Goal: Task Accomplishment & Management: Complete application form

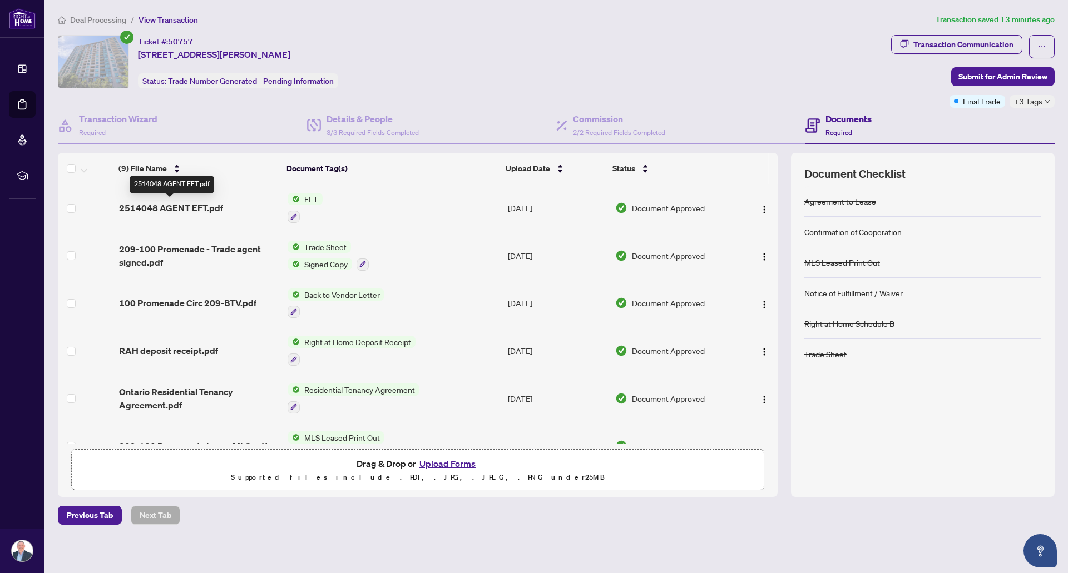
click at [215, 207] on span "2514048 AGENT EFT.pdf" at bounding box center [171, 207] width 104 height 13
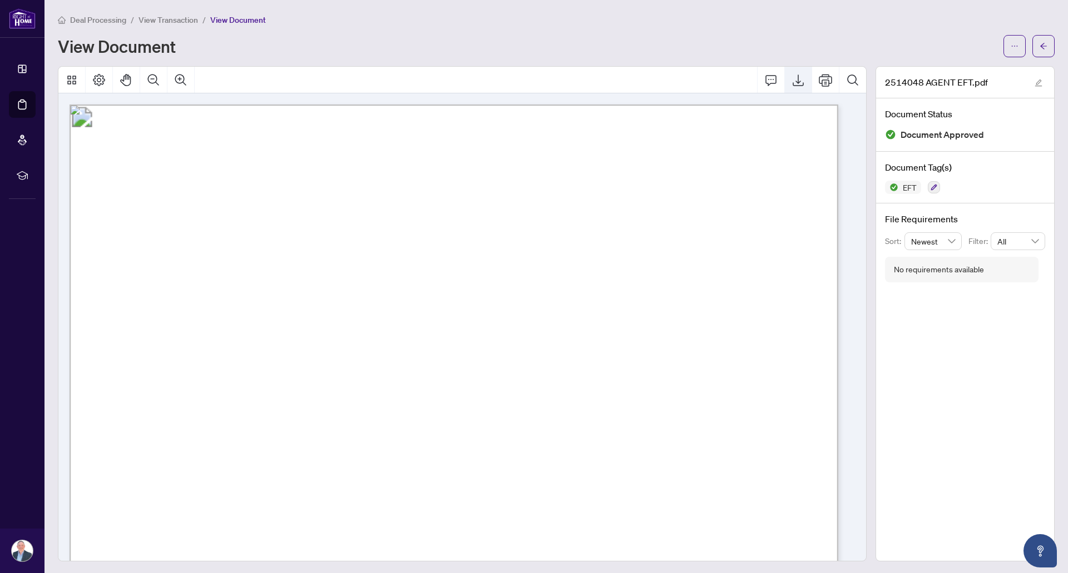
click at [791, 82] on icon "Export" at bounding box center [797, 79] width 13 height 13
click at [197, 17] on span "View Transaction" at bounding box center [167, 20] width 59 height 10
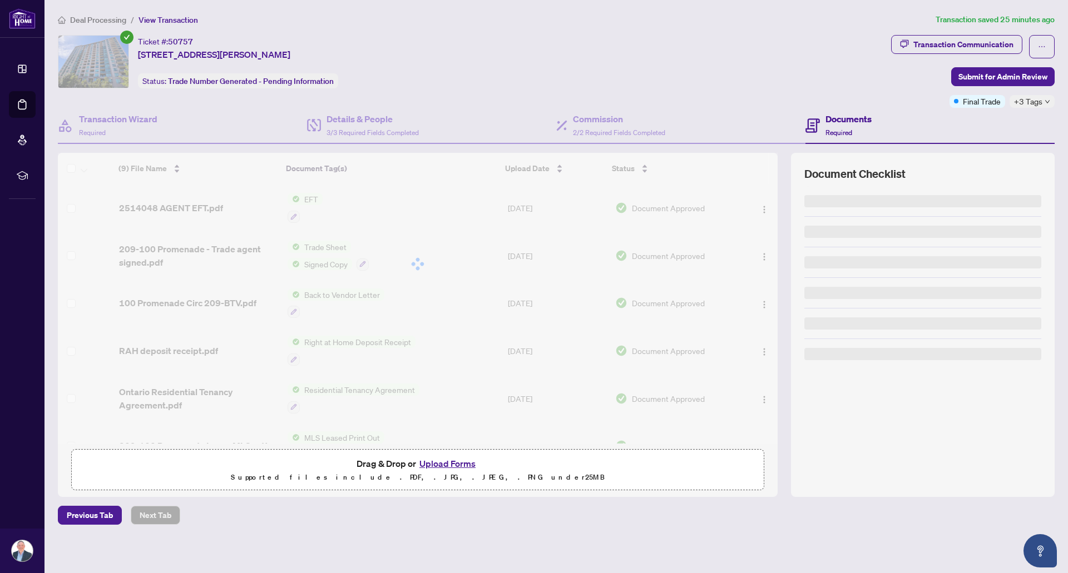
click at [177, 18] on span "View Transaction" at bounding box center [167, 20] width 59 height 10
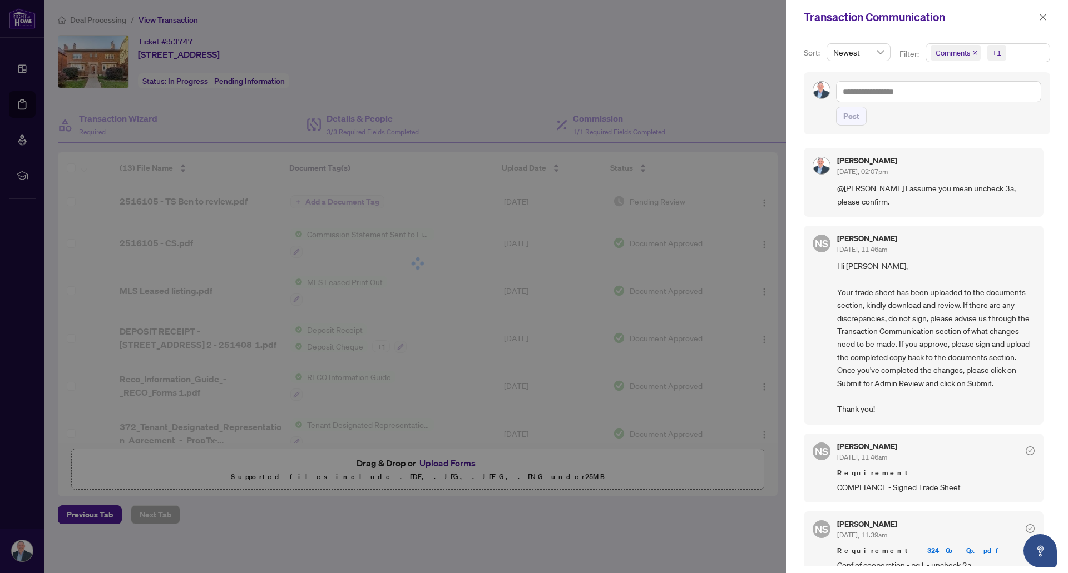
scroll to position [2, 0]
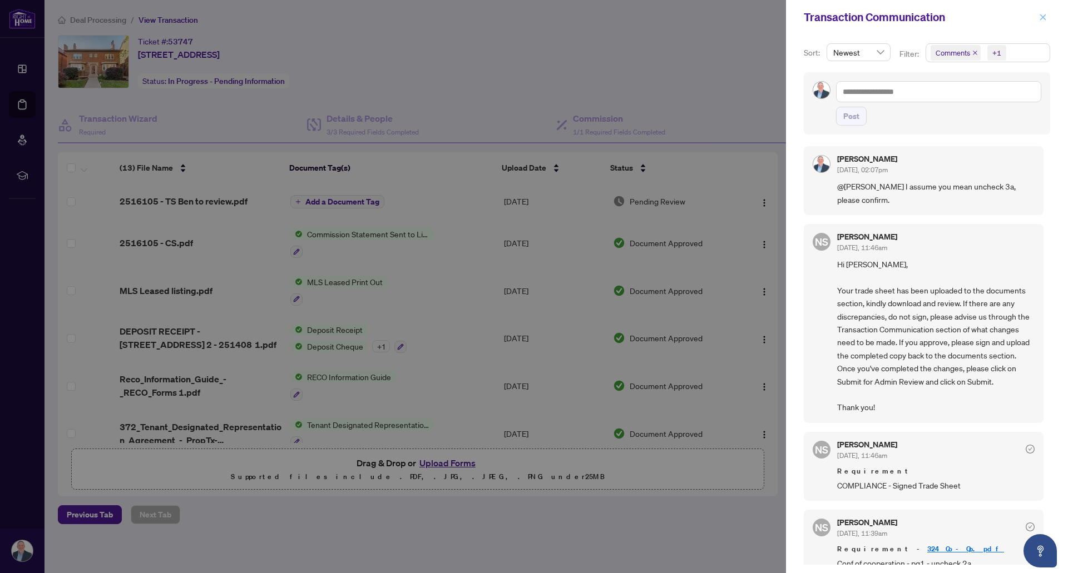
click at [1043, 19] on icon "close" at bounding box center [1043, 17] width 8 height 8
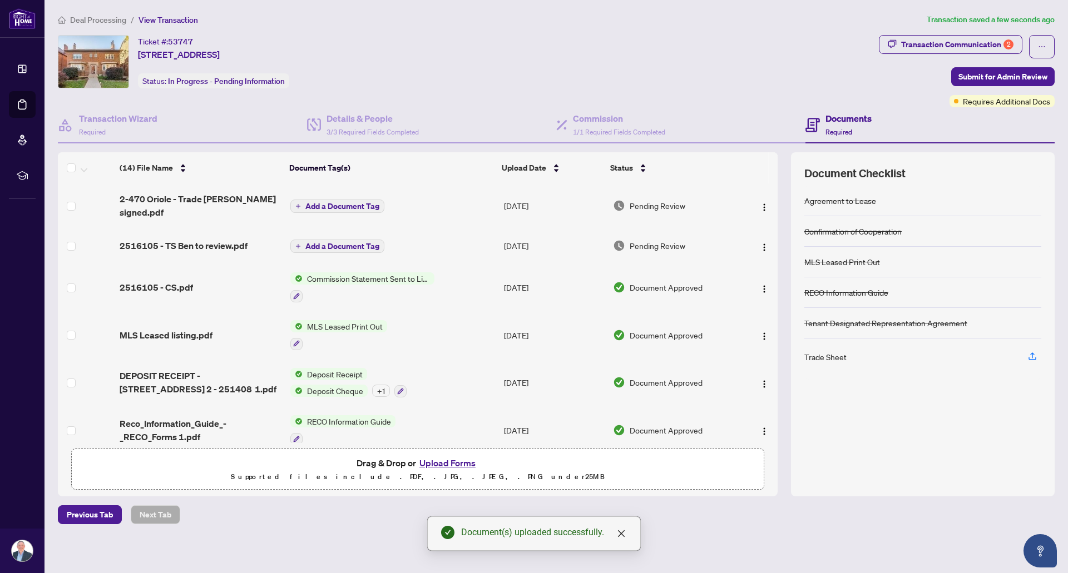
click at [352, 202] on span "Add a Document Tag" at bounding box center [342, 206] width 74 height 8
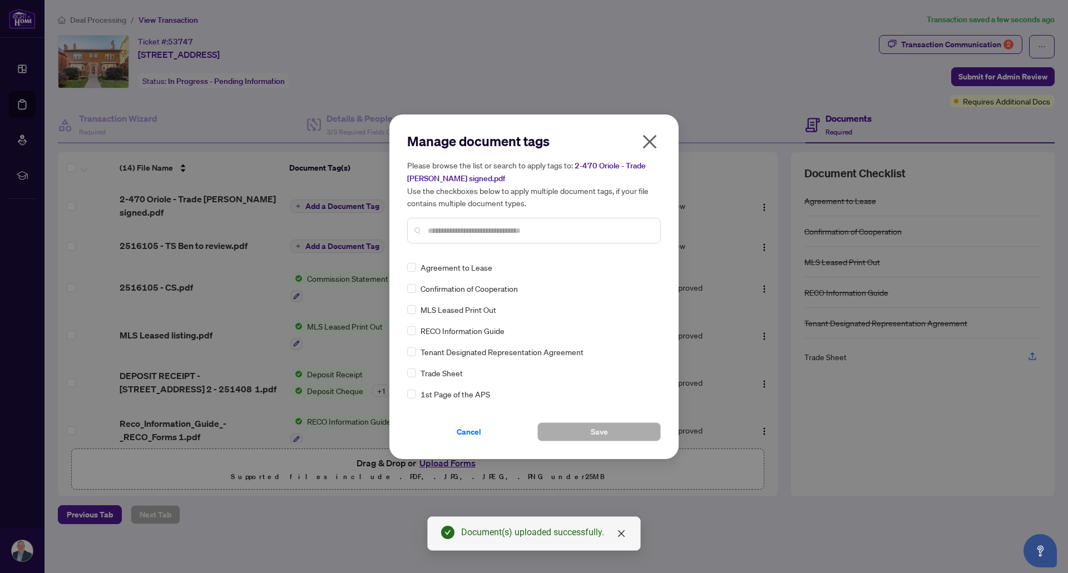
click at [495, 230] on input "text" at bounding box center [540, 231] width 224 height 12
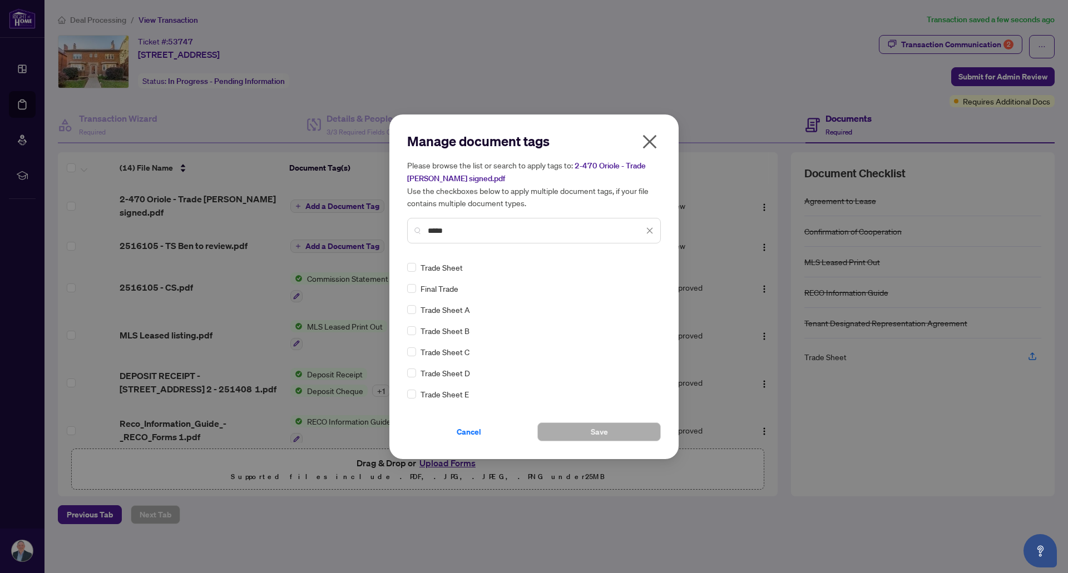
type input "*****"
click at [576, 425] on button "Save" at bounding box center [598, 432] width 123 height 19
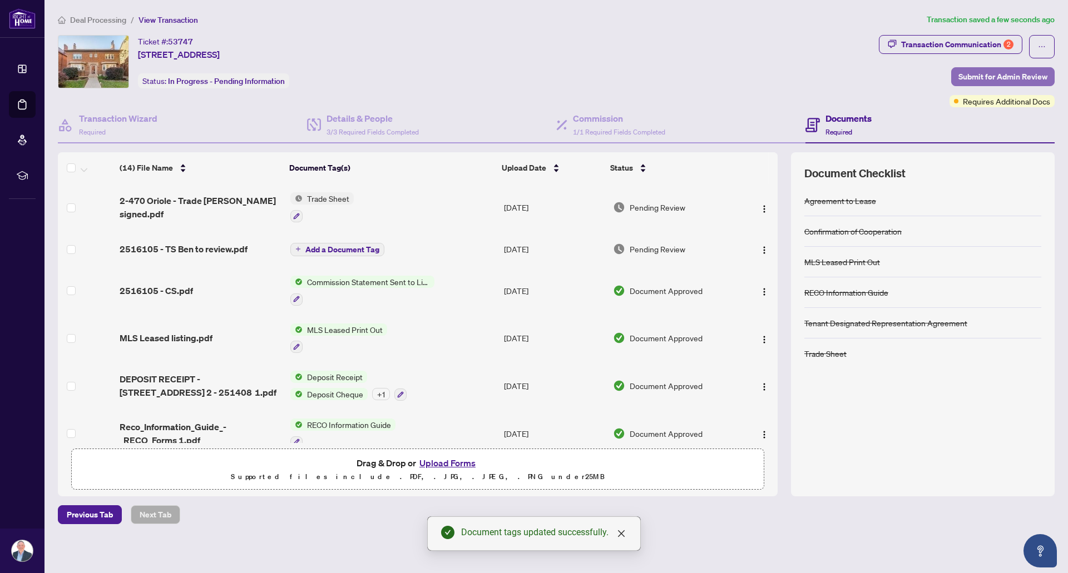
click at [1019, 73] on span "Submit for Admin Review" at bounding box center [1002, 77] width 89 height 18
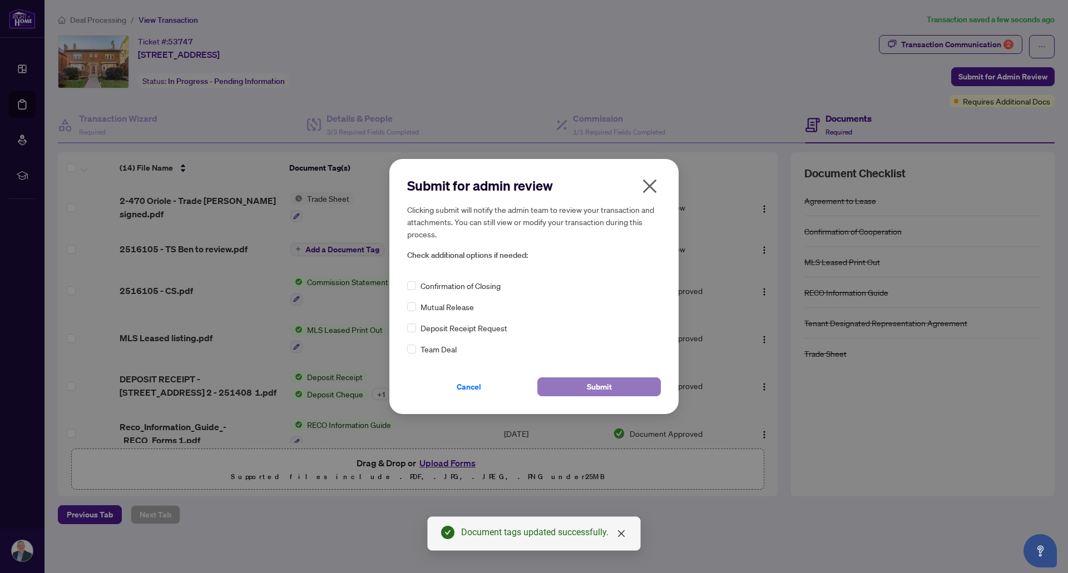
click at [612, 384] on button "Submit" at bounding box center [598, 387] width 123 height 19
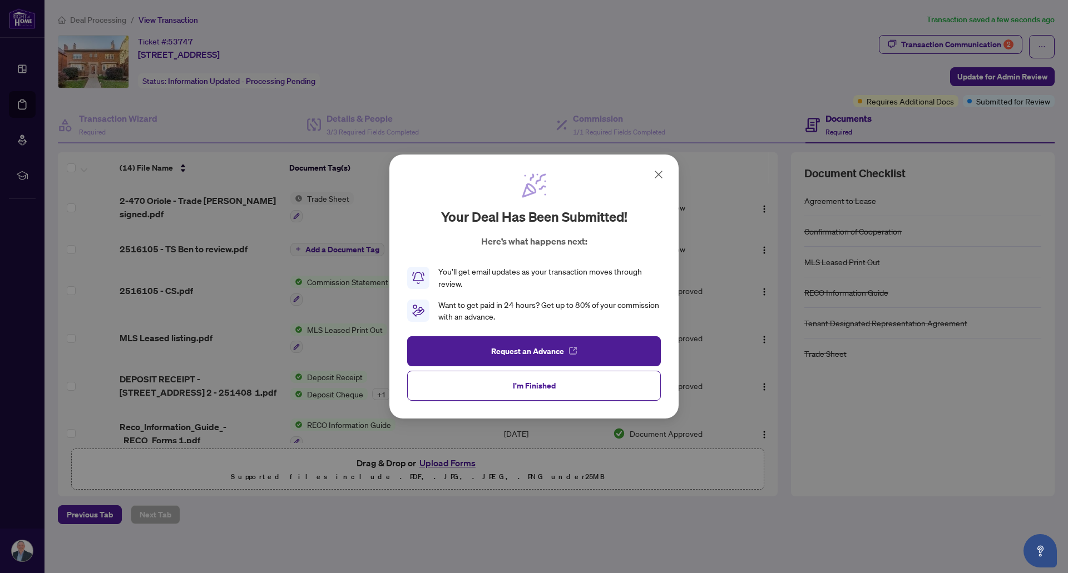
drag, startPoint x: 547, startPoint y: 384, endPoint x: 423, endPoint y: 383, distance: 124.6
click at [547, 384] on span "I'm Finished" at bounding box center [534, 386] width 43 height 18
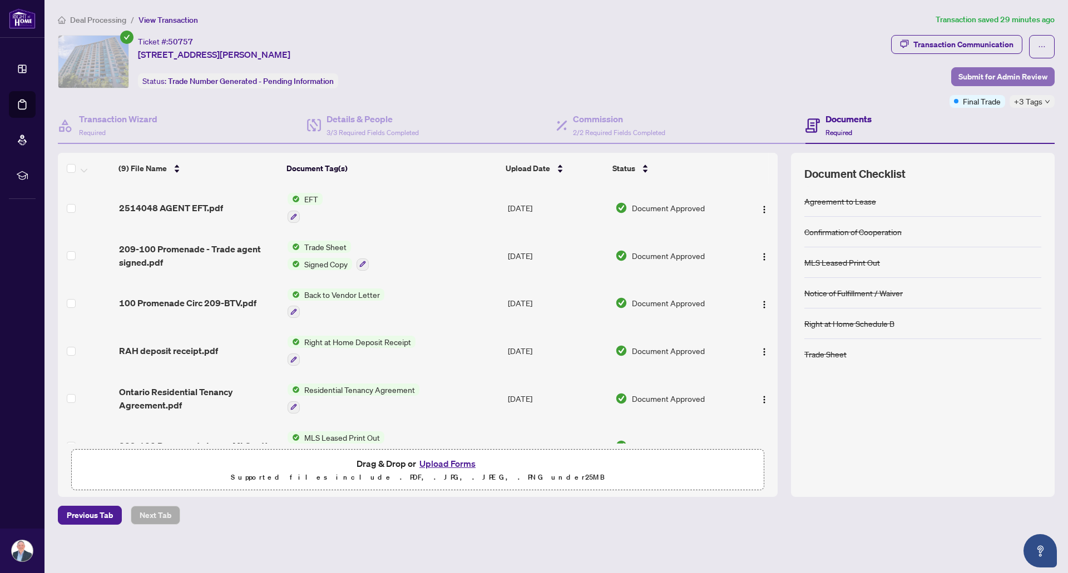
click at [1019, 74] on span "Submit for Admin Review" at bounding box center [1002, 77] width 89 height 18
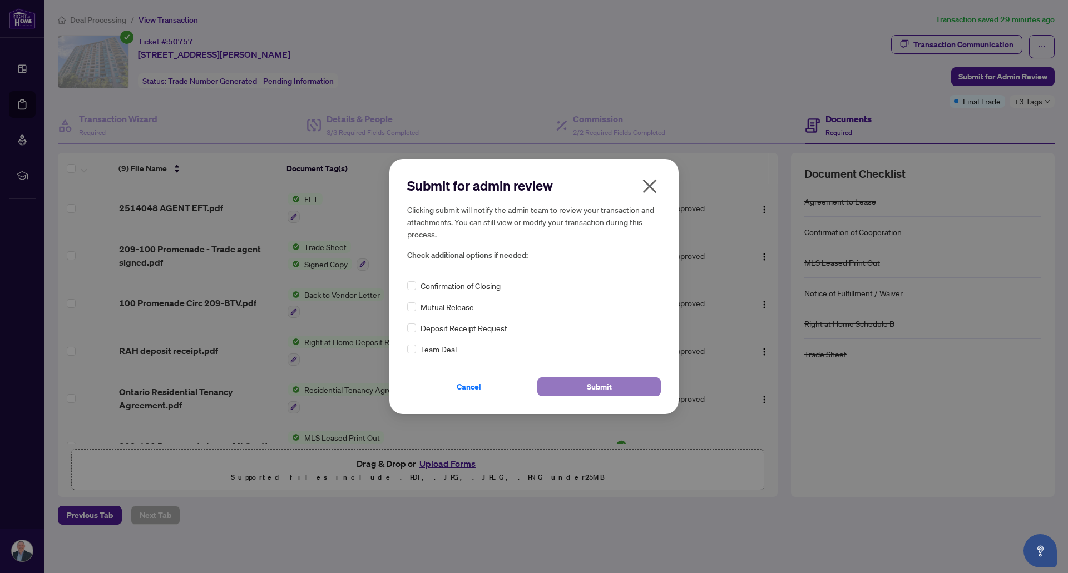
click at [591, 385] on span "Submit" at bounding box center [599, 387] width 25 height 18
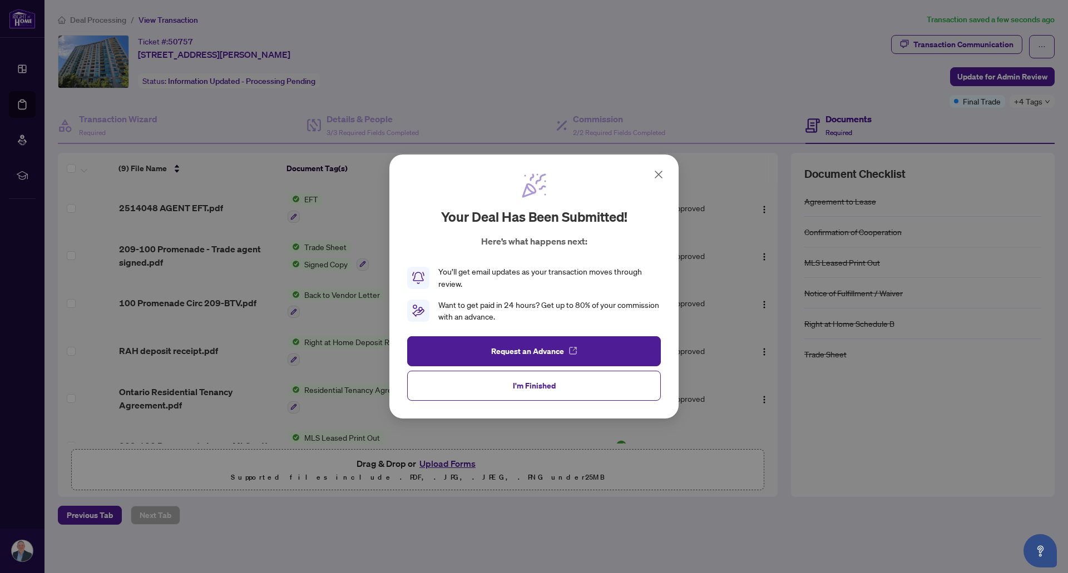
click at [657, 175] on icon at bounding box center [658, 174] width 13 height 13
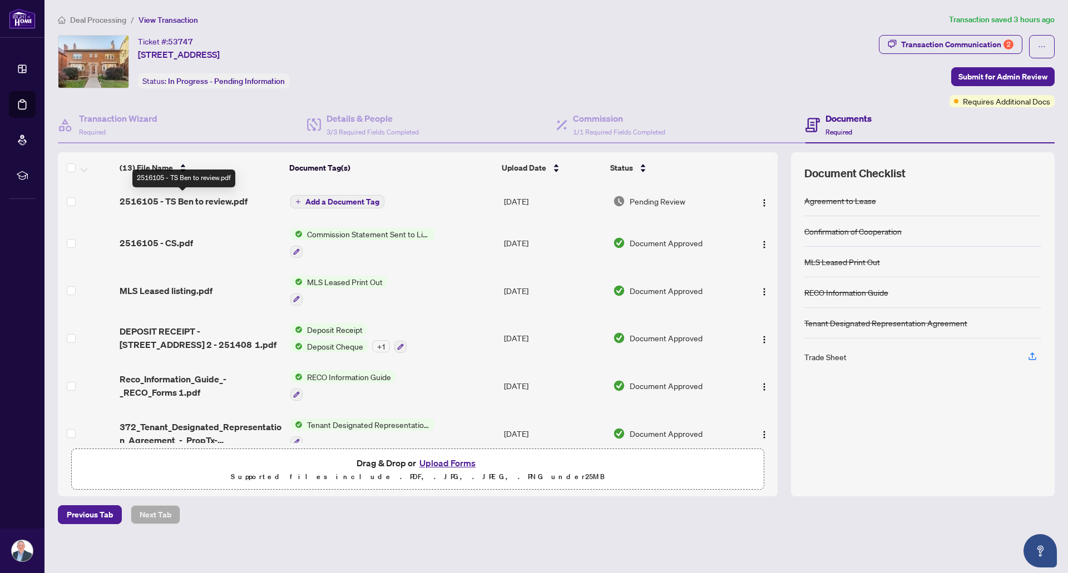
click at [222, 201] on span "2516105 - TS Ben to review.pdf" at bounding box center [184, 201] width 128 height 13
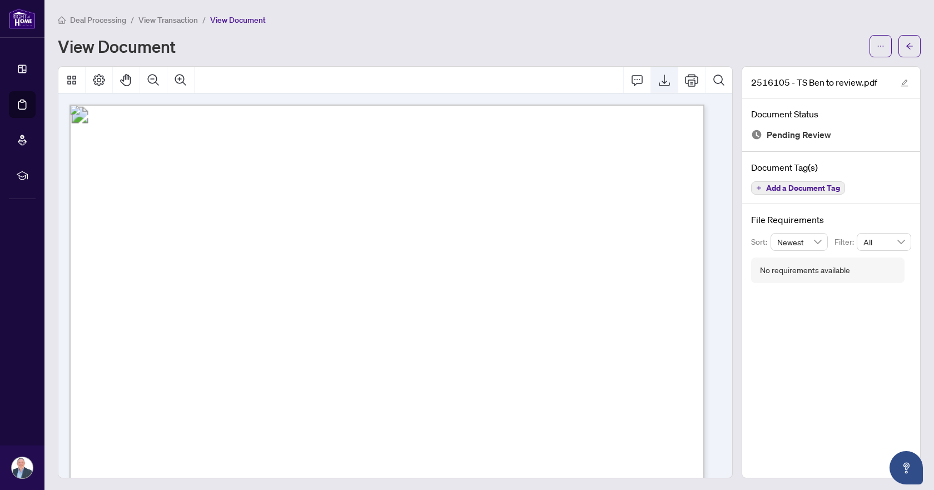
click at [658, 83] on icon "Export" at bounding box center [664, 79] width 13 height 13
drag, startPoint x: 562, startPoint y: 148, endPoint x: 611, endPoint y: 147, distance: 49.5
drag, startPoint x: 560, startPoint y: 145, endPoint x: 642, endPoint y: 143, distance: 81.8
